Goal: Find specific page/section: Find specific page/section

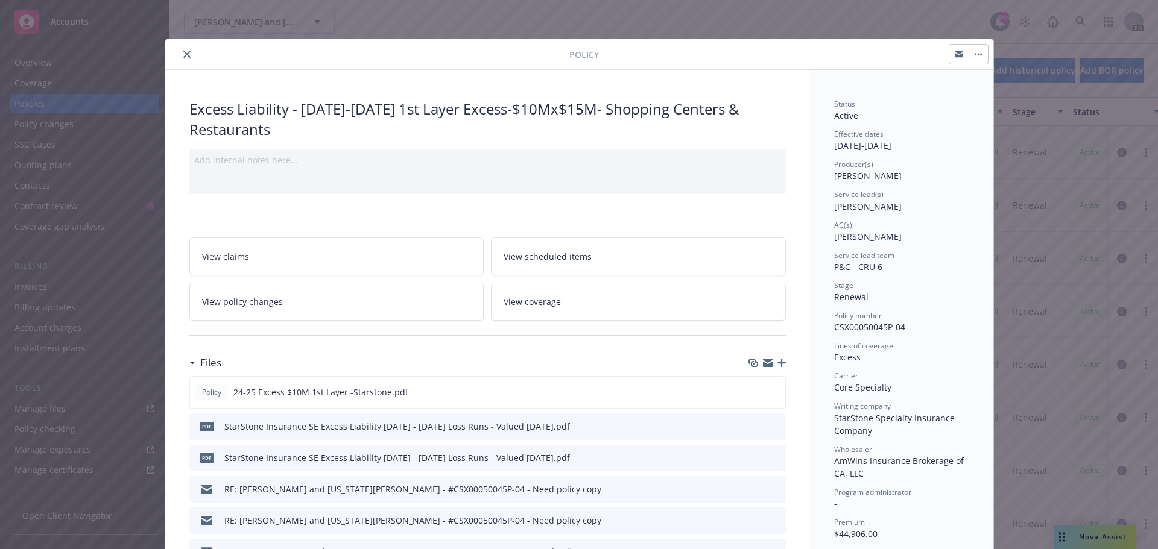
scroll to position [36, 0]
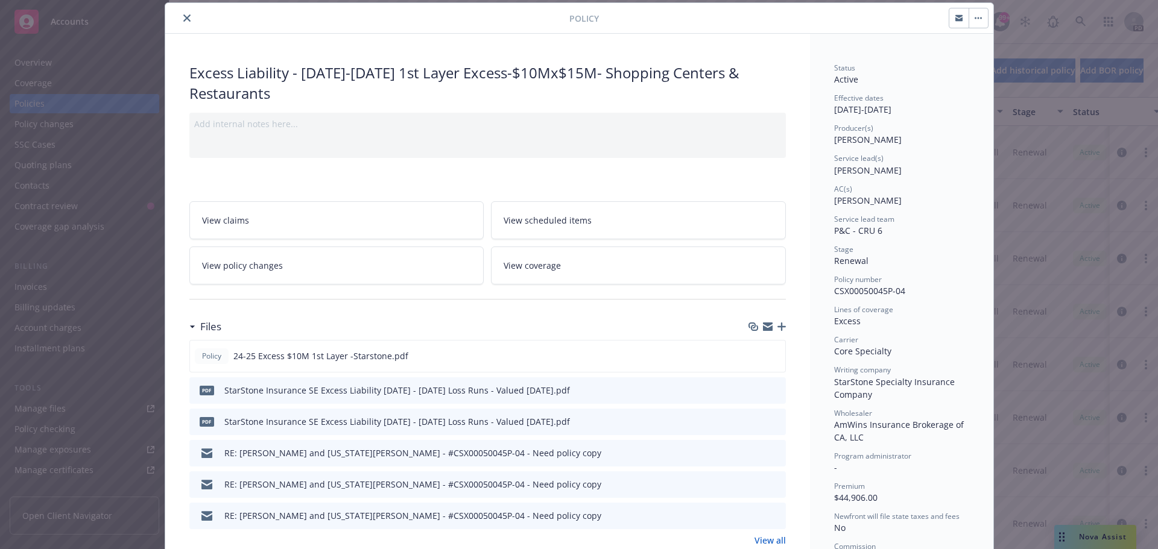
click at [183, 19] on icon "close" at bounding box center [186, 17] width 7 height 7
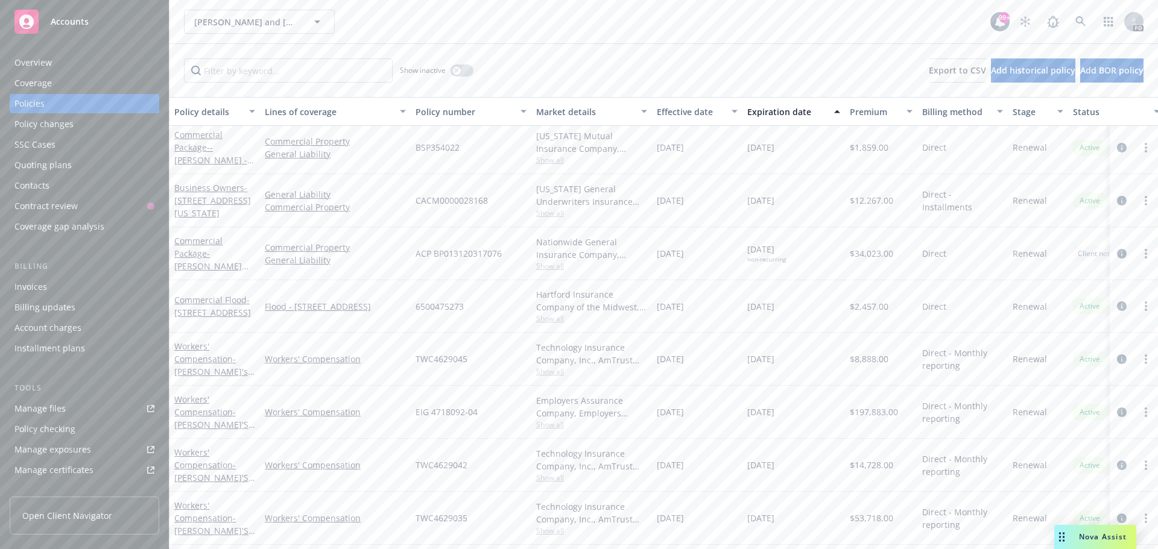
scroll to position [292, 0]
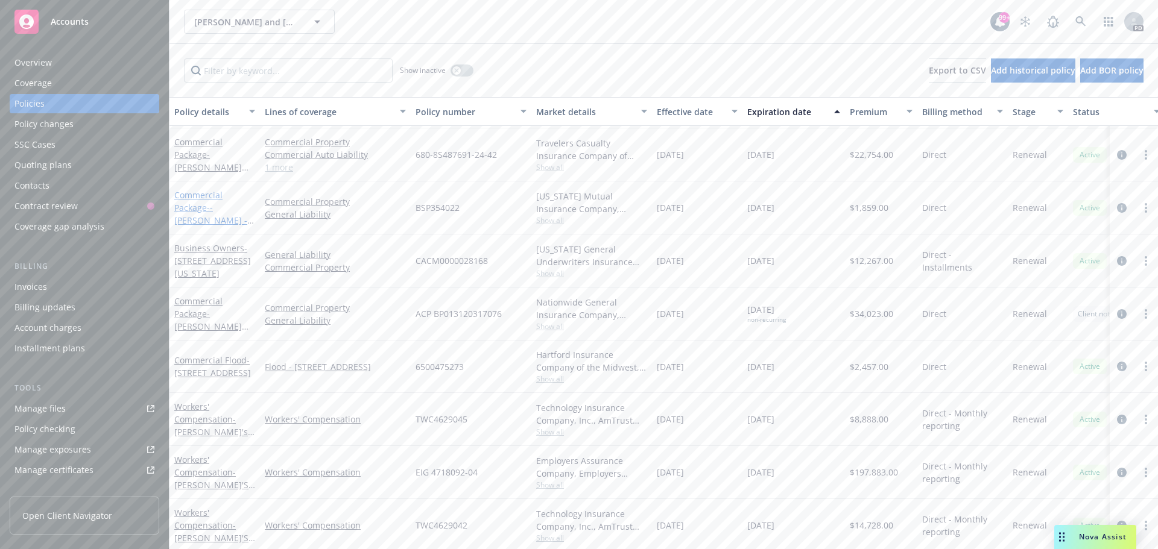
click at [217, 207] on span "- - [PERSON_NAME] - Rental Dwelling" at bounding box center [214, 220] width 80 height 37
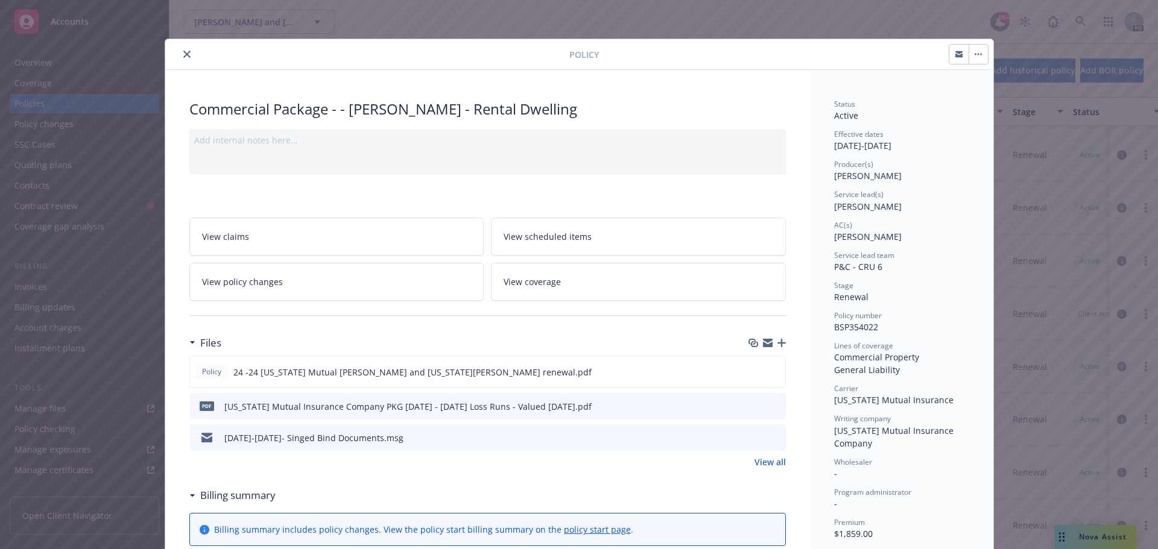
click at [185, 52] on icon "close" at bounding box center [186, 54] width 7 height 7
